Goal: Navigation & Orientation: Find specific page/section

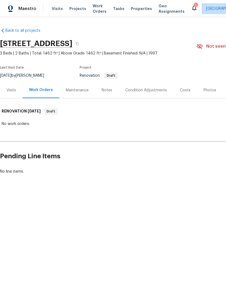
click at [184, 89] on div "Costs" at bounding box center [185, 90] width 11 height 5
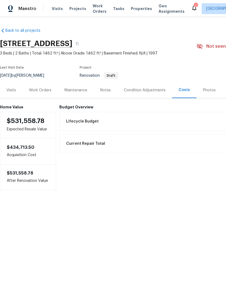
click at [39, 90] on div "Work Orders" at bounding box center [40, 90] width 23 height 5
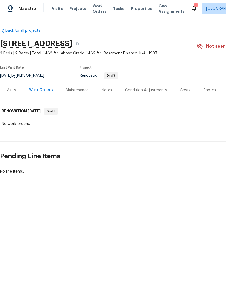
click at [146, 89] on div "Condition Adjustments" at bounding box center [146, 90] width 42 height 5
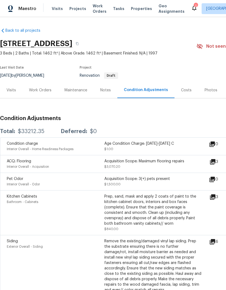
click at [106, 87] on div "Notes" at bounding box center [106, 90] width 24 height 16
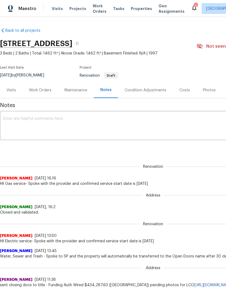
click at [40, 88] on div "Work Orders" at bounding box center [40, 90] width 23 height 5
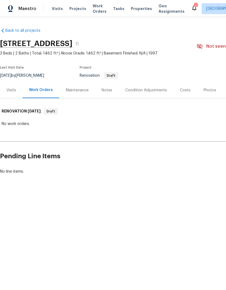
click at [144, 89] on div "Condition Adjustments" at bounding box center [146, 90] width 42 height 5
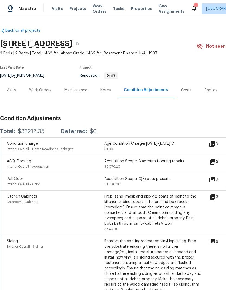
click at [42, 90] on div "Work Orders" at bounding box center [40, 90] width 23 height 5
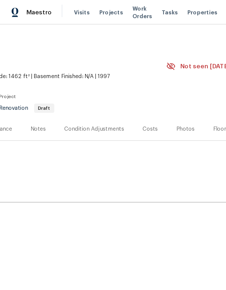
scroll to position [0, 80]
click at [100, 90] on div "Costs" at bounding box center [105, 90] width 11 height 5
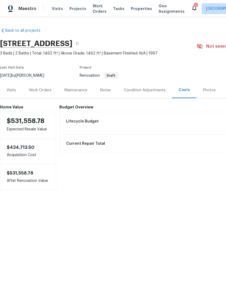
click at [42, 89] on div "Work Orders" at bounding box center [40, 90] width 23 height 5
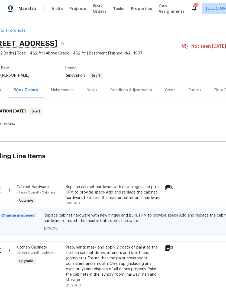
scroll to position [0, 15]
click at [68, 39] on button "button" at bounding box center [63, 44] width 10 height 10
